Goal: Information Seeking & Learning: Learn about a topic

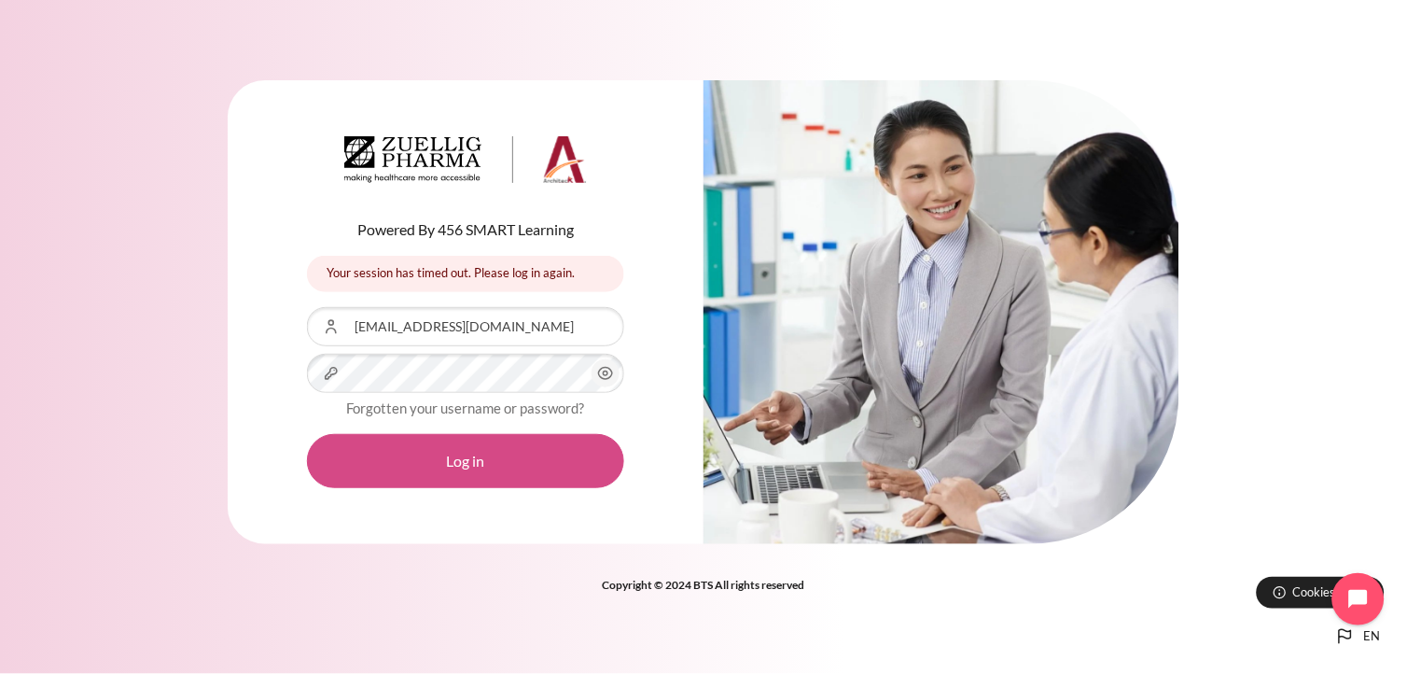
click at [427, 450] on button "Log in" at bounding box center [465, 461] width 317 height 54
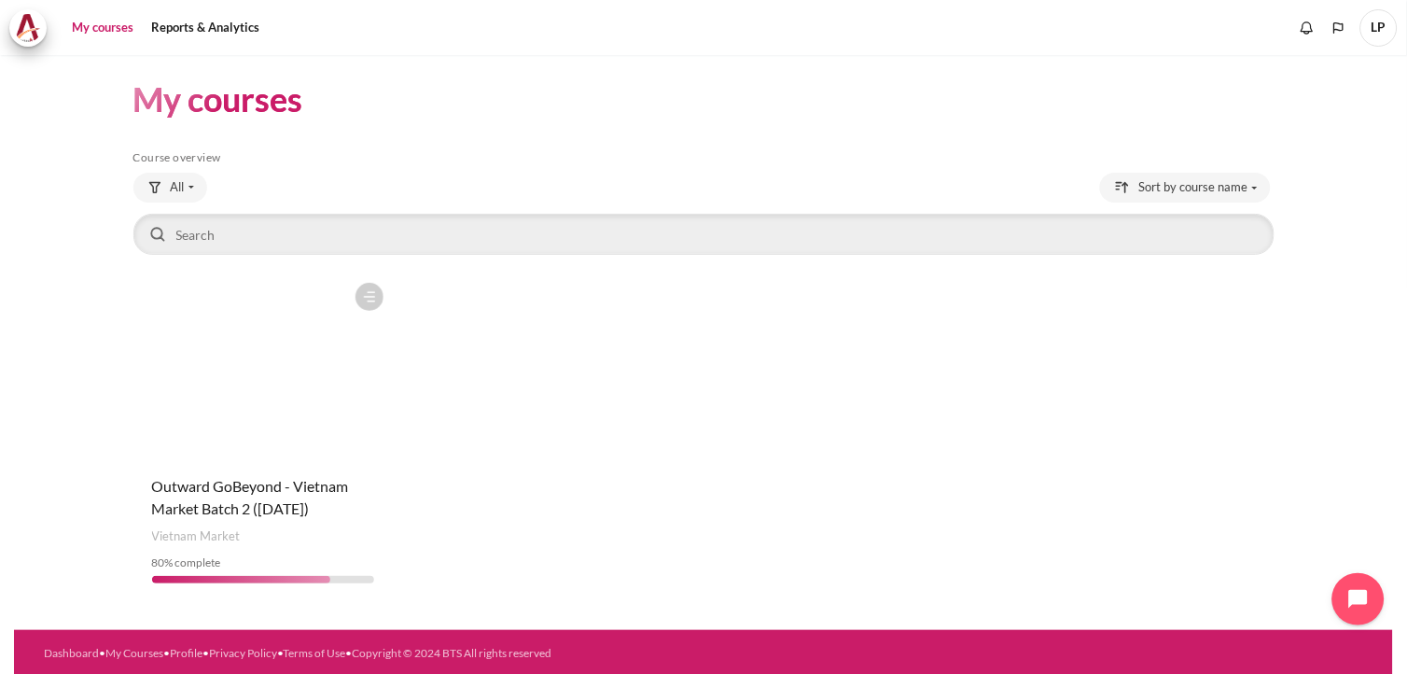
scroll to position [7, 0]
click at [245, 421] on figure "Content" at bounding box center [263, 366] width 260 height 187
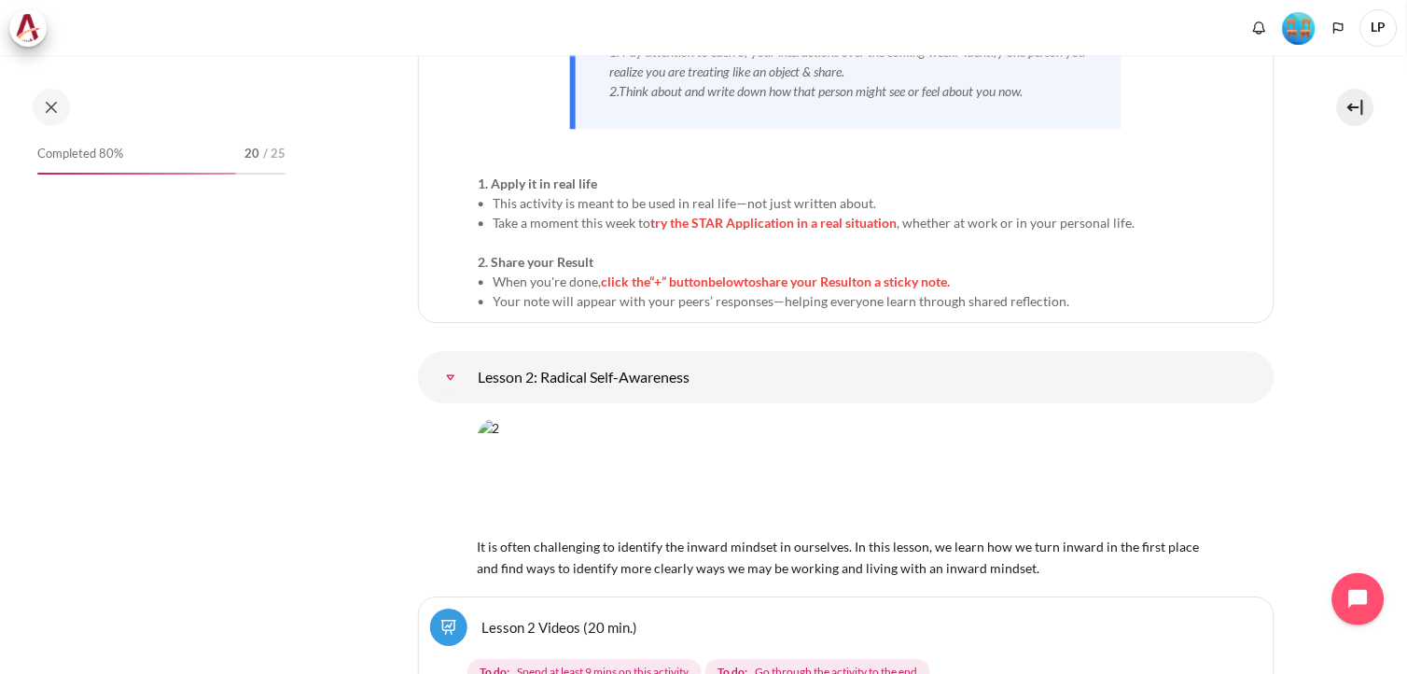
scroll to position [4303, 0]
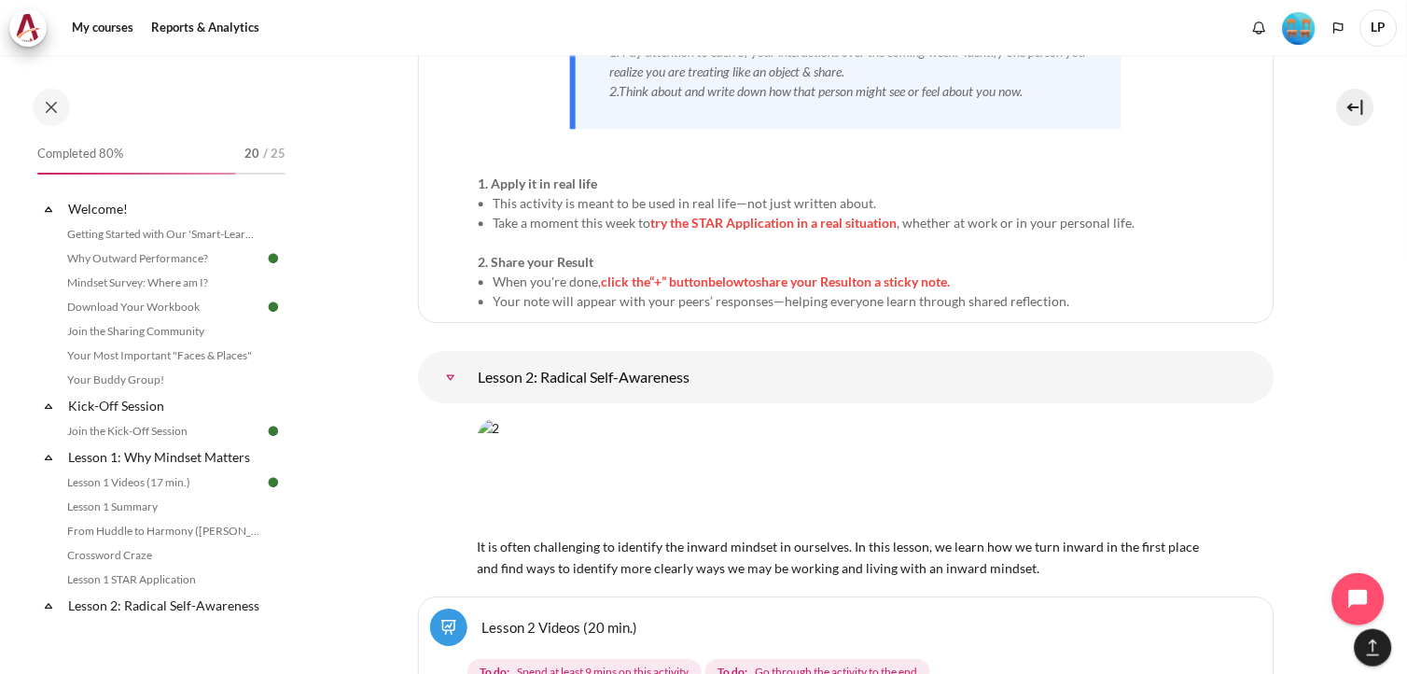
click at [553, 418] on img "Content" at bounding box center [846, 476] width 737 height 116
click at [453, 358] on link "Lesson 2: Radical Self-Awareness" at bounding box center [450, 376] width 37 height 37
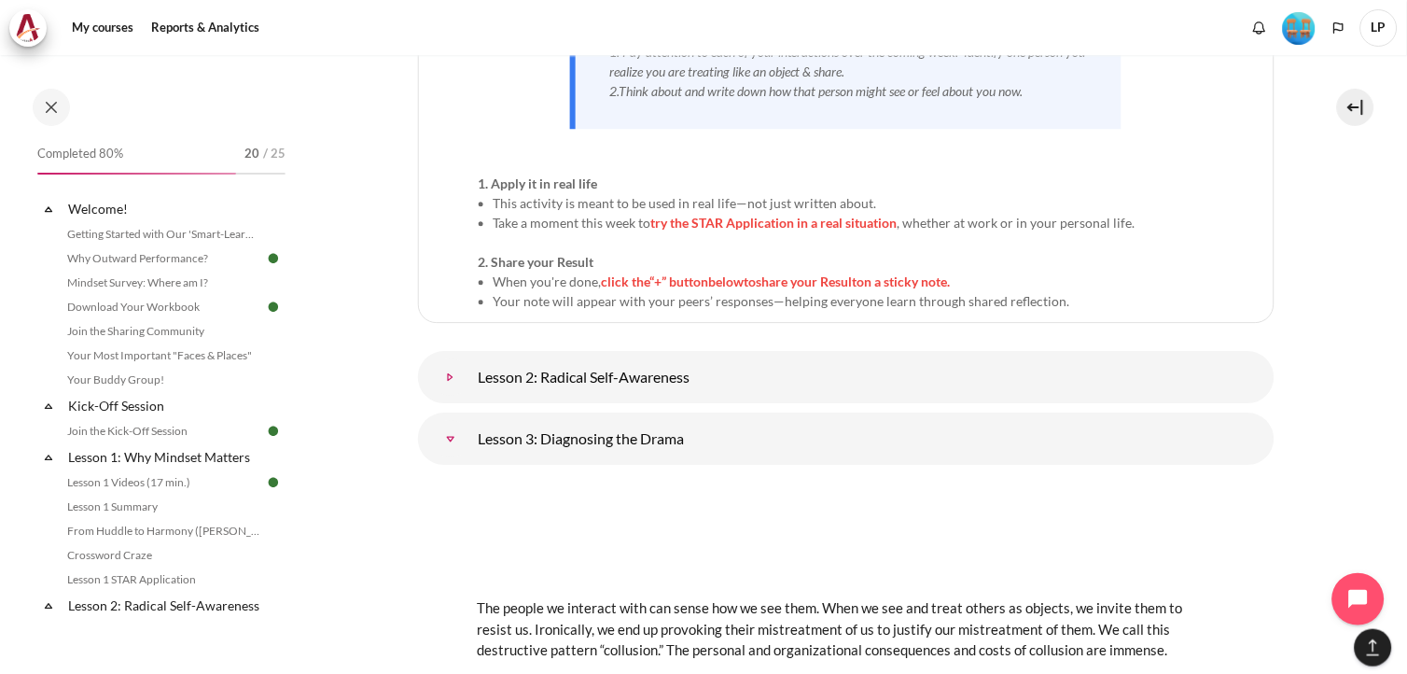
click at [448, 358] on link "Lesson 2: Radical Self-Awareness" at bounding box center [450, 376] width 37 height 37
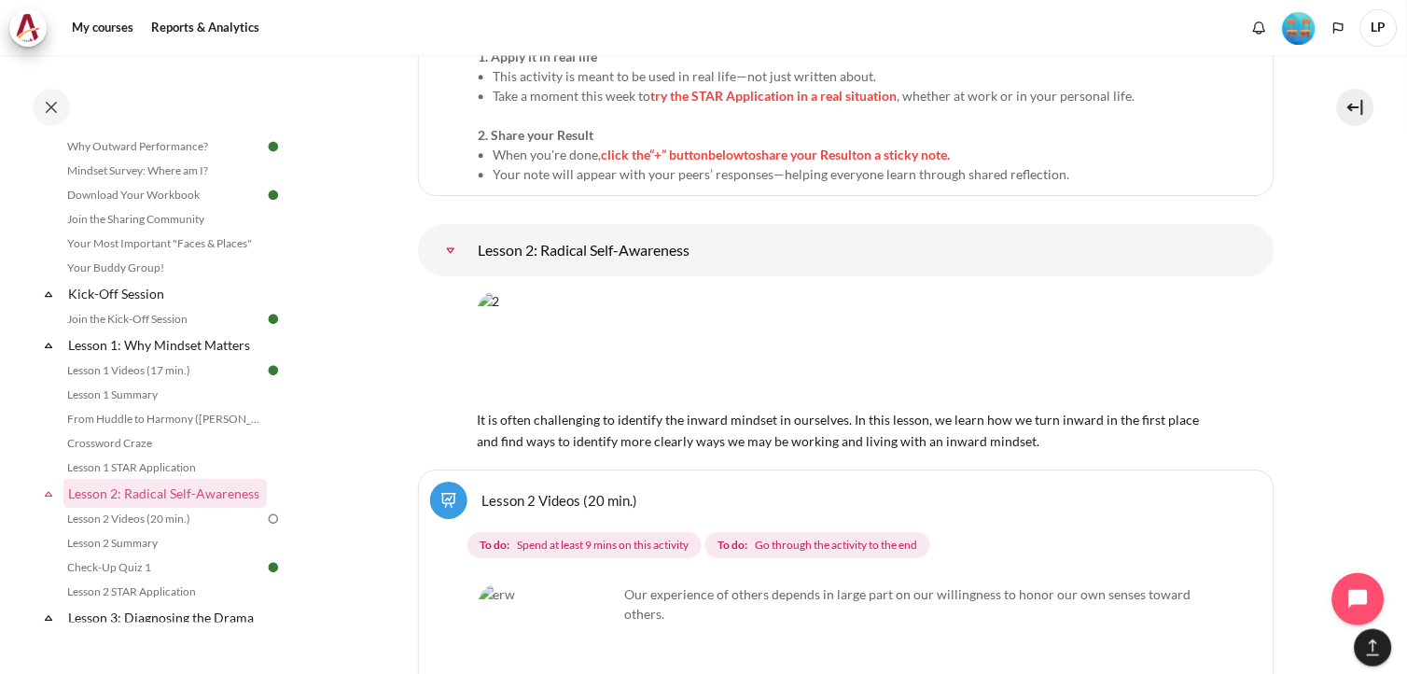
scroll to position [4510, 0]
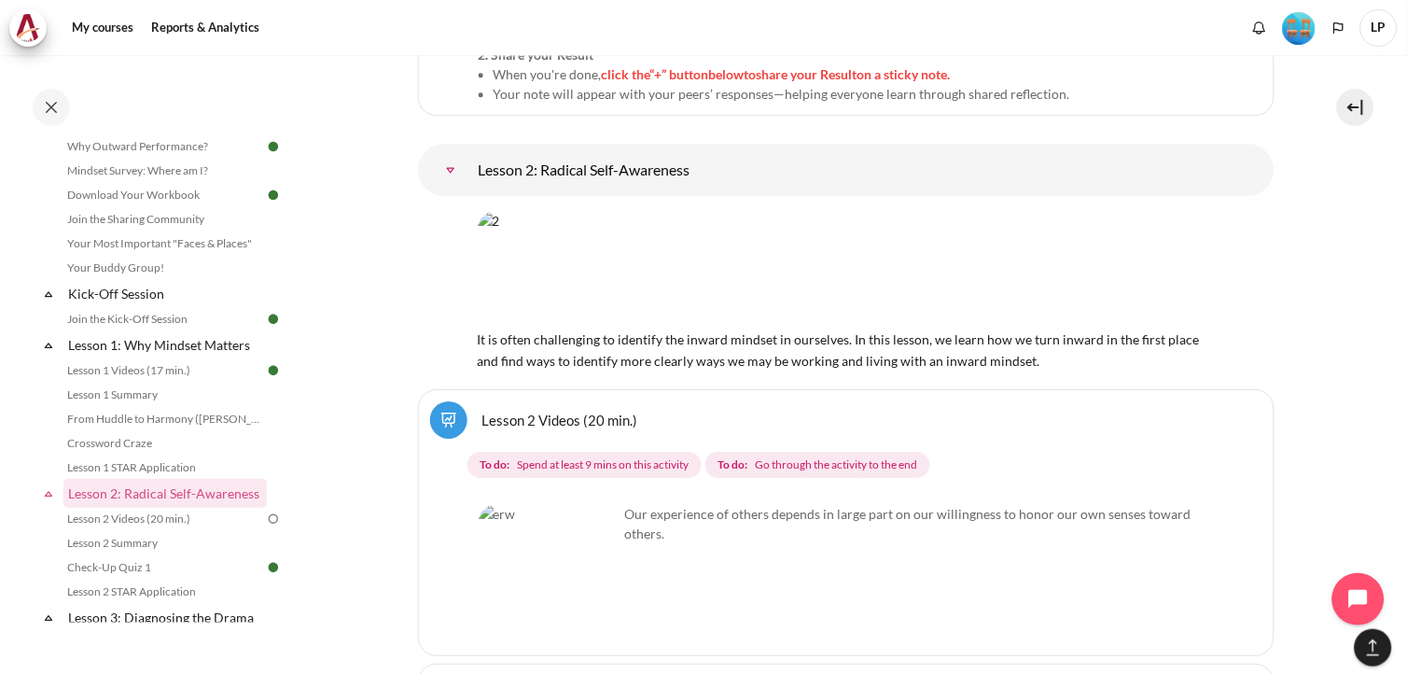
click at [537, 504] on img "Content" at bounding box center [549, 574] width 140 height 140
click at [501, 513] on img "Content" at bounding box center [549, 574] width 140 height 140
click at [482, 411] on link "Lesson 2 Videos (20 min.)" at bounding box center [560, 420] width 156 height 18
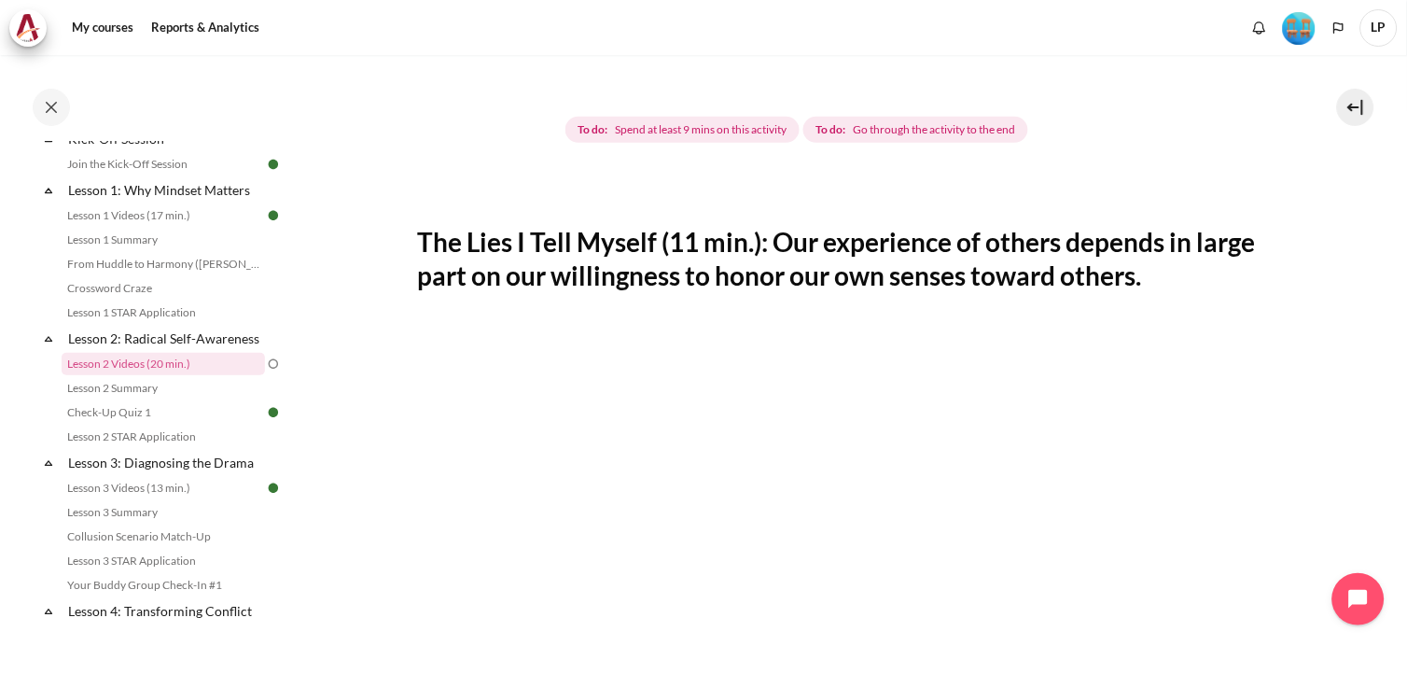
scroll to position [637, 0]
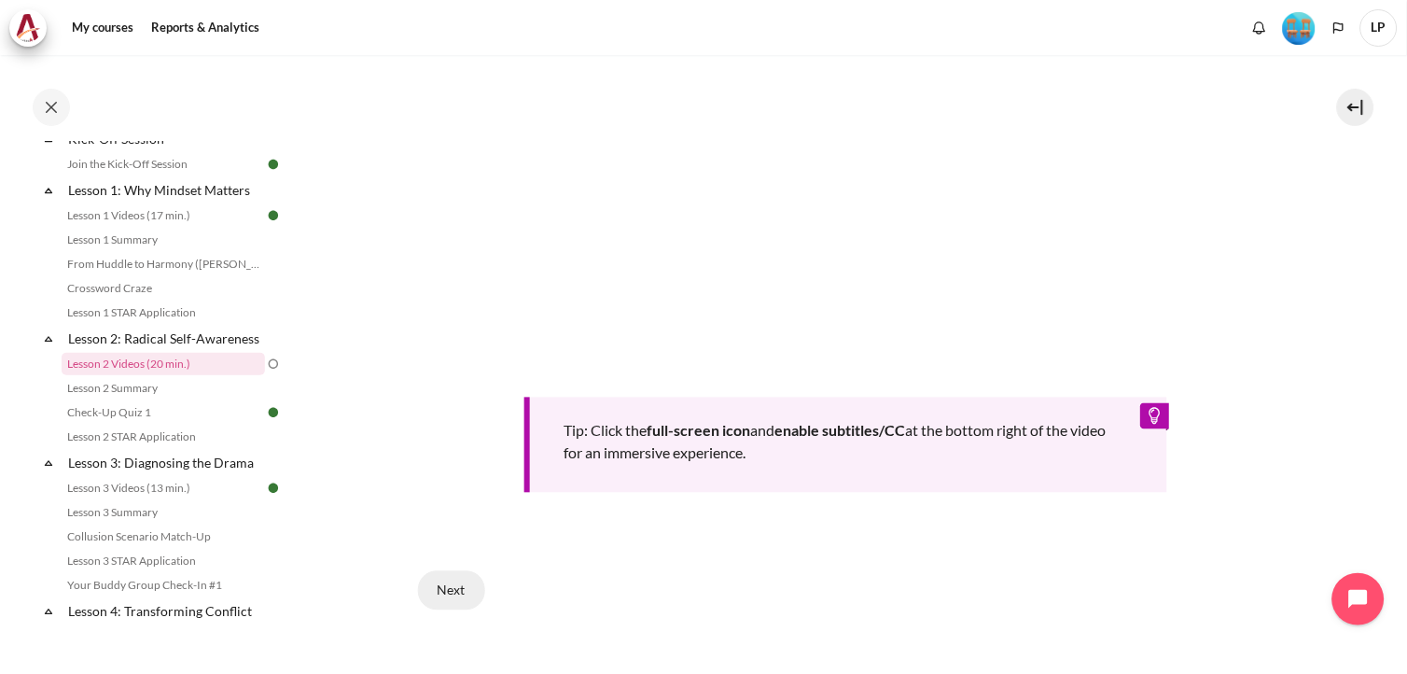
click at [453, 585] on button "Next" at bounding box center [451, 590] width 67 height 39
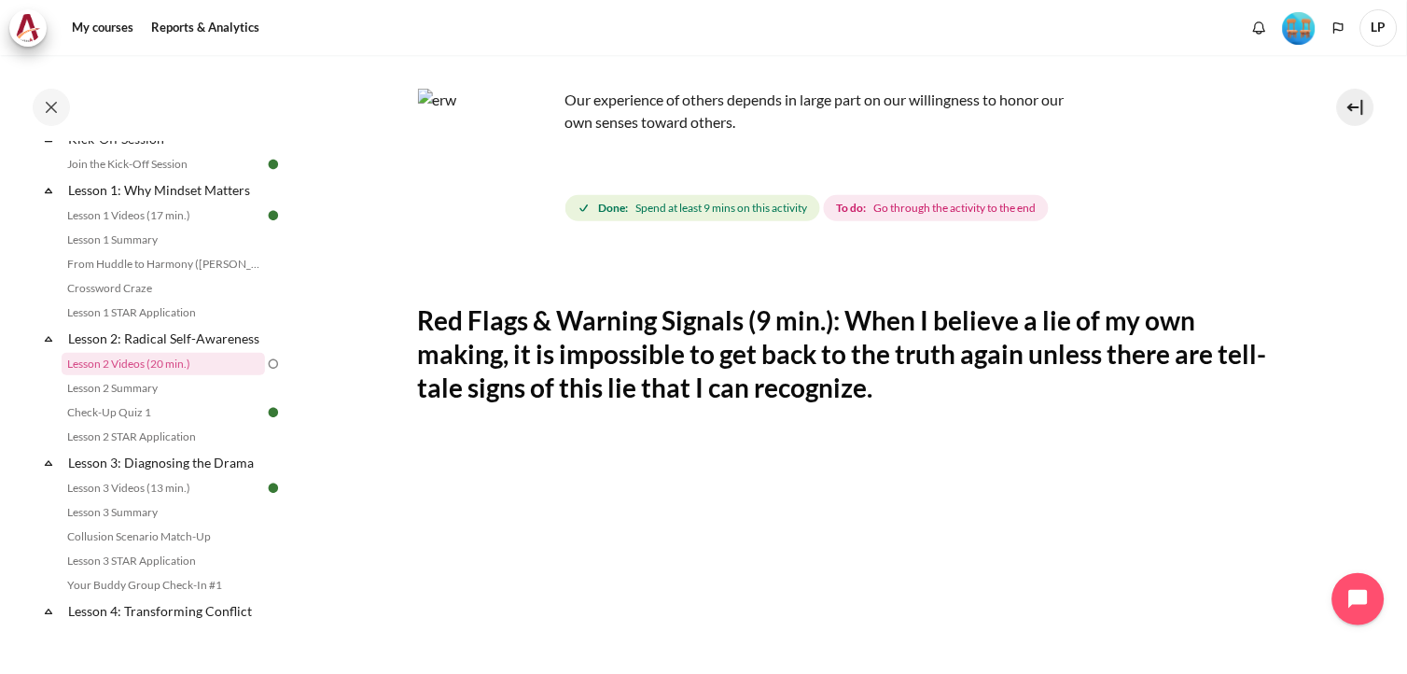
scroll to position [518, 0]
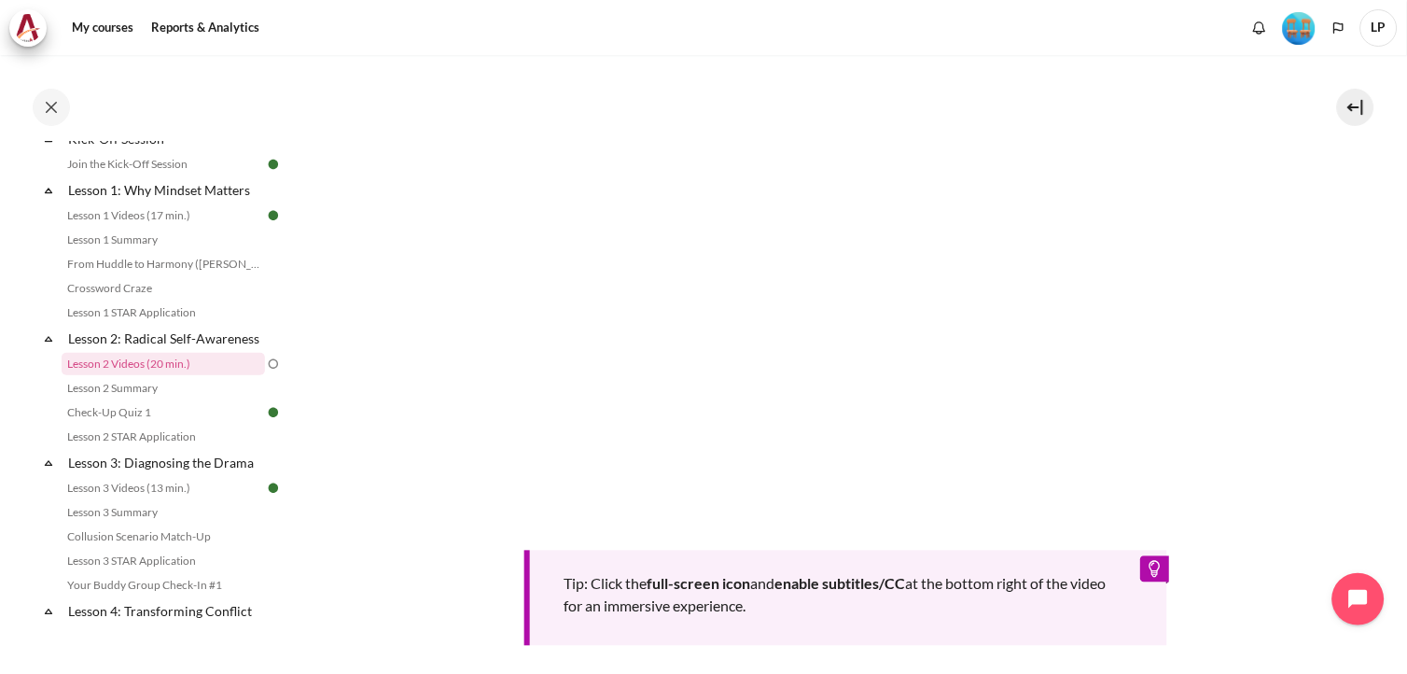
click at [342, 422] on section "My courses OPO VN B2 Lesson 2: Radical Self-Awareness Lesson 2 Videos (20 min.)…" at bounding box center [846, 213] width 1095 height 1353
